Goal: Transaction & Acquisition: Purchase product/service

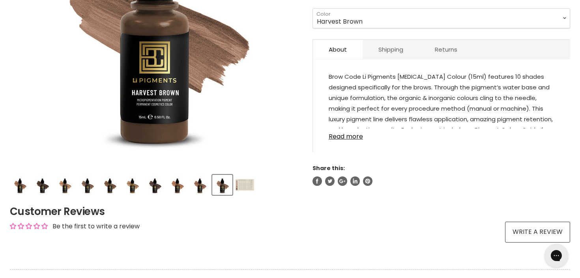
click at [246, 184] on img "Product thumbnails" at bounding box center [244, 184] width 19 height 11
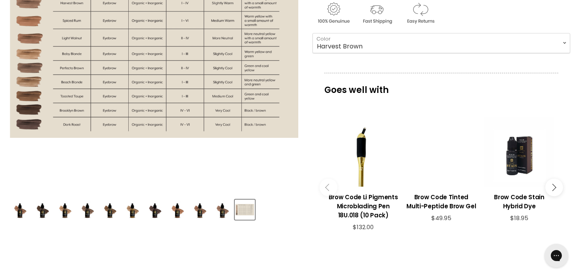
scroll to position [180, 0]
